Goal: Information Seeking & Learning: Learn about a topic

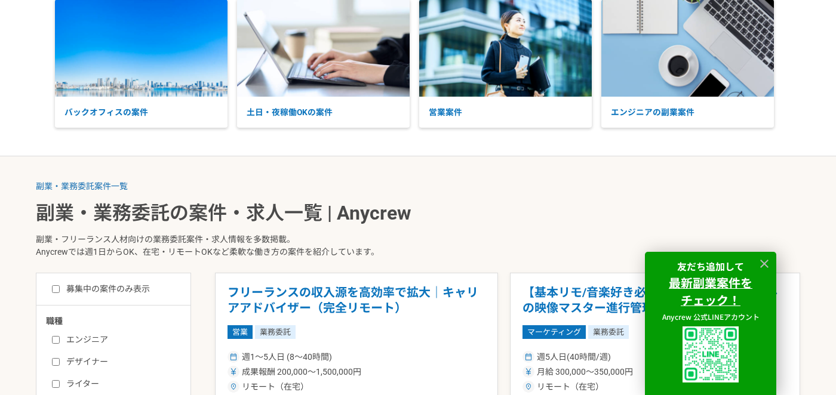
scroll to position [75, 0]
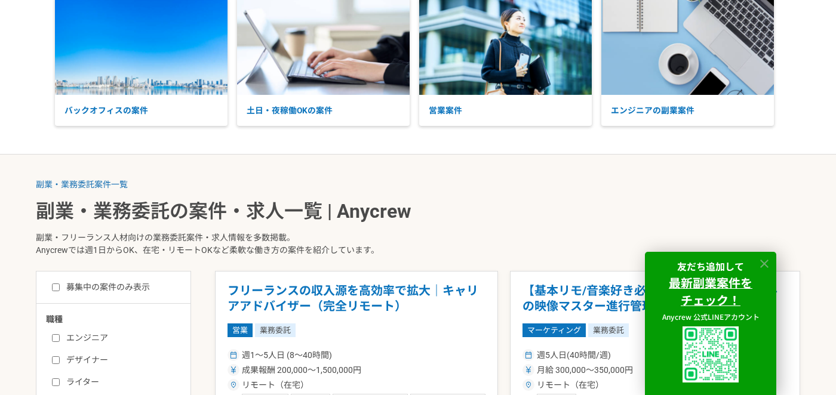
click at [764, 261] on icon at bounding box center [764, 264] width 14 height 14
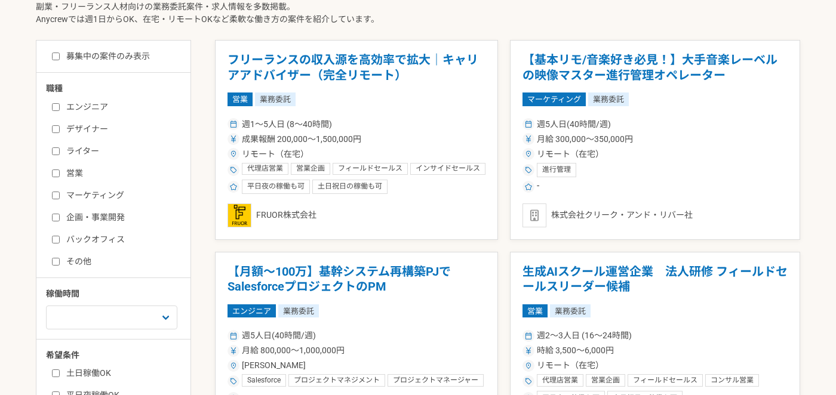
scroll to position [301, 0]
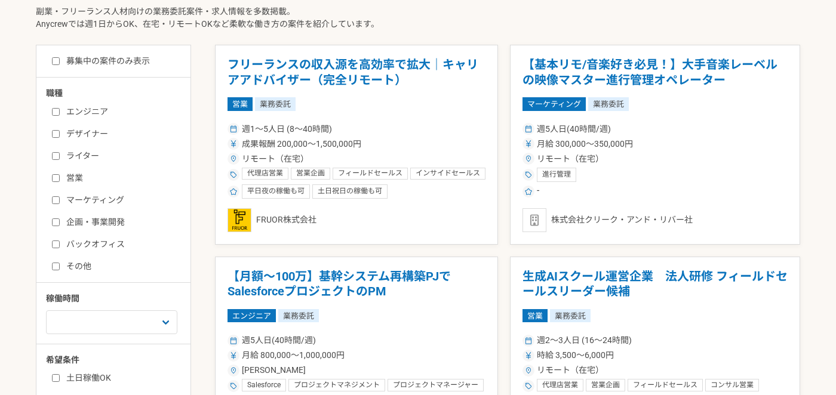
click at [57, 156] on input "ライター" at bounding box center [56, 156] width 8 height 8
checkbox input "true"
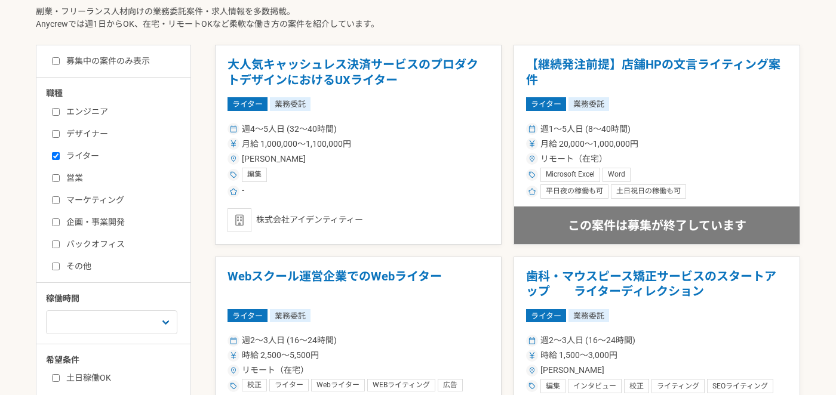
click at [55, 178] on input "営業" at bounding box center [56, 178] width 8 height 8
checkbox input "true"
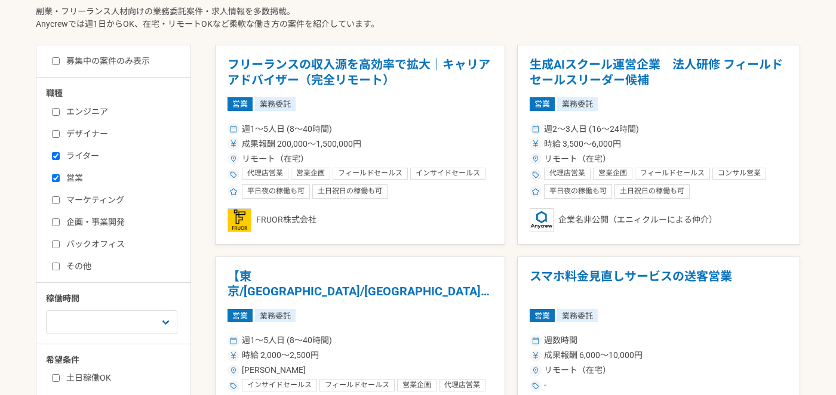
click at [56, 220] on input "企画・事業開発" at bounding box center [56, 222] width 8 height 8
checkbox input "true"
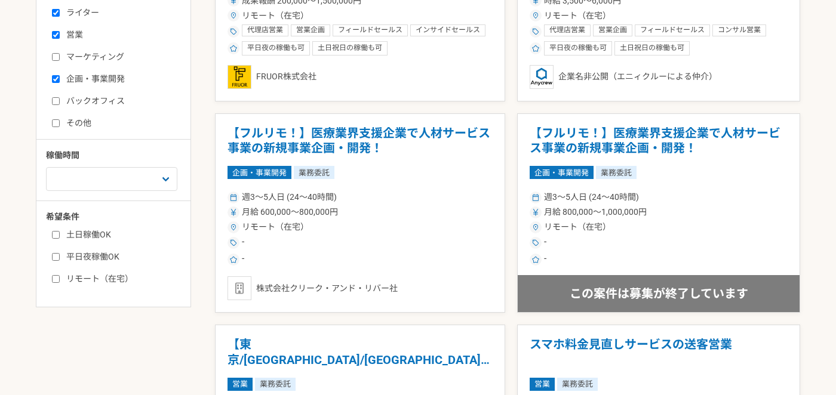
scroll to position [445, 0]
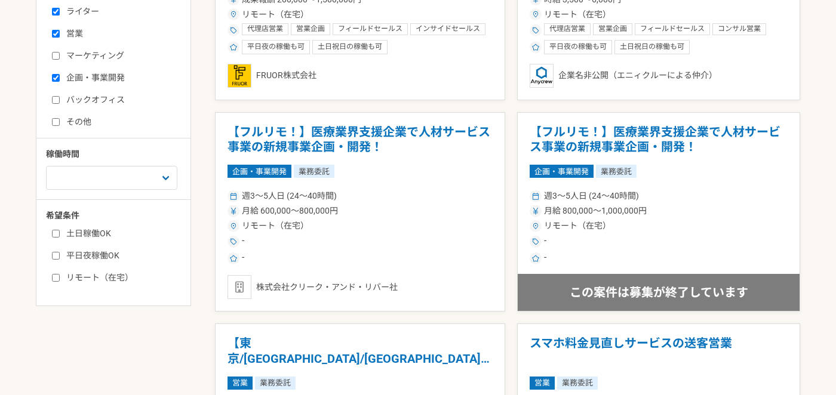
click at [54, 281] on input "リモート（在宅）" at bounding box center [56, 278] width 8 height 8
checkbox input "true"
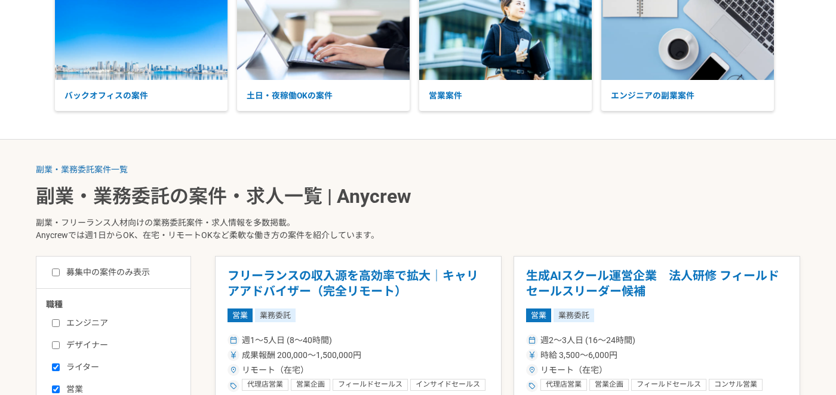
scroll to position [258, 0]
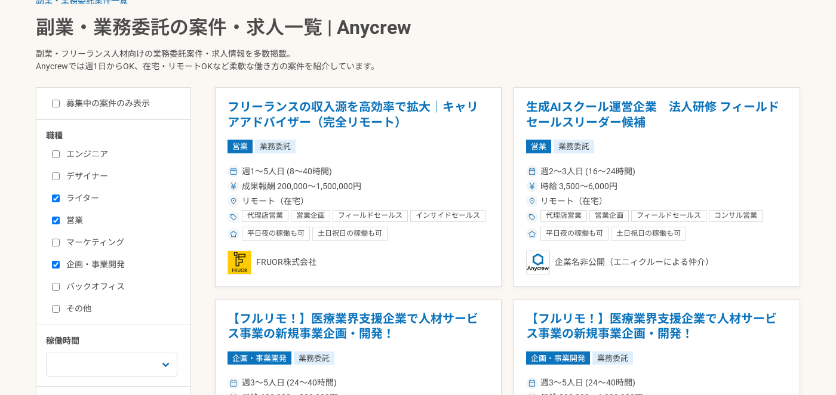
click at [56, 242] on input "マーケティング" at bounding box center [56, 243] width 8 height 8
checkbox input "true"
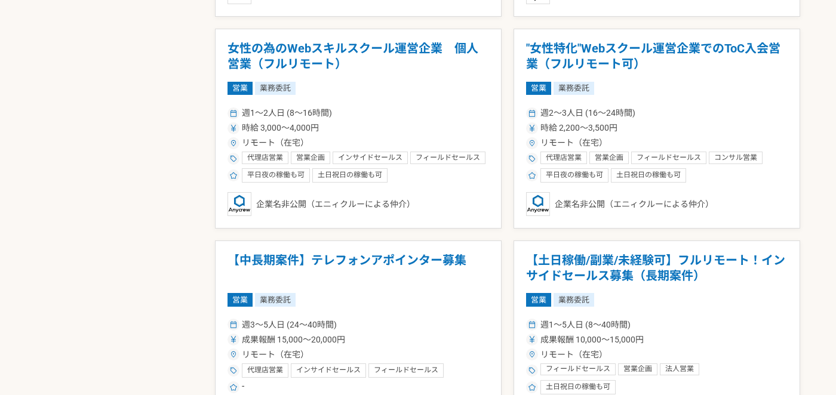
scroll to position [1805, 0]
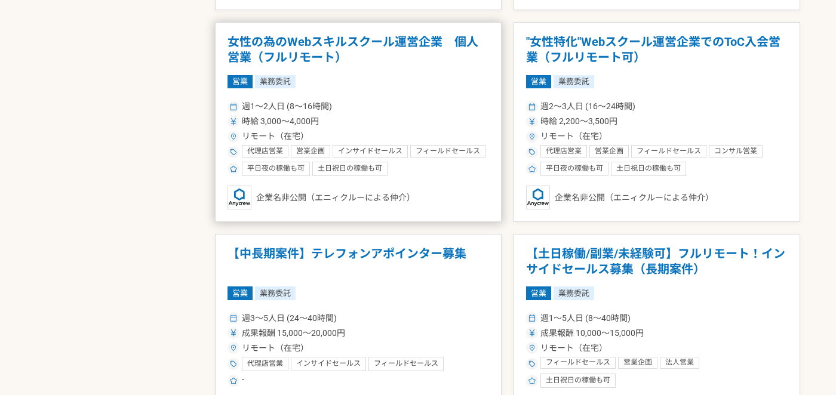
click at [293, 39] on h1 "女性の為のWebスキルスクール運営企業　個人営業（フルリモート）" at bounding box center [357, 50] width 261 height 30
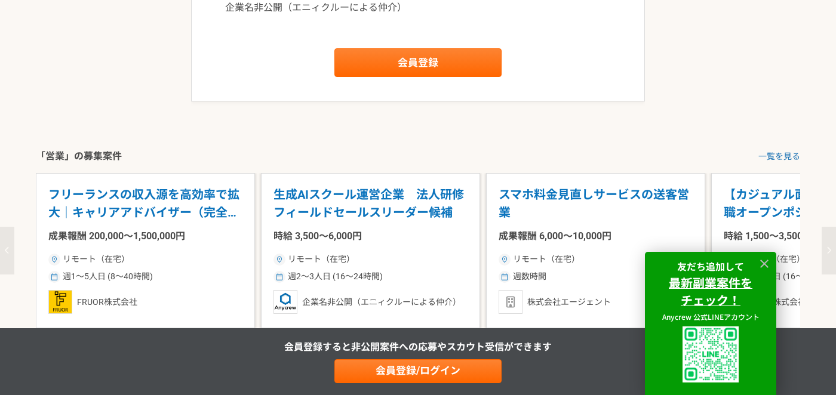
scroll to position [1492, 0]
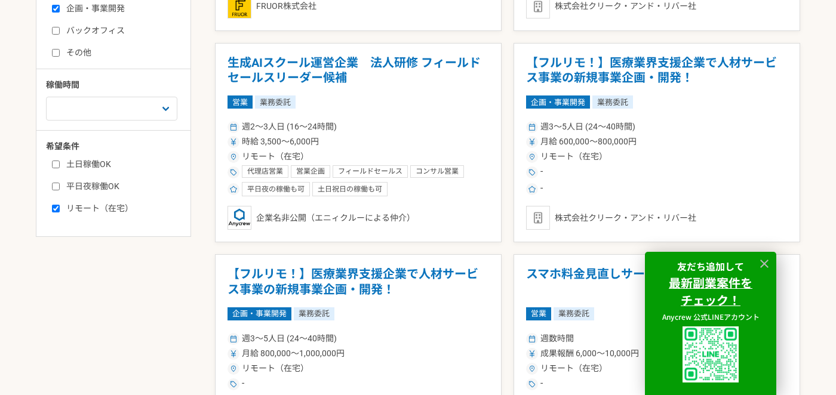
scroll to position [523, 0]
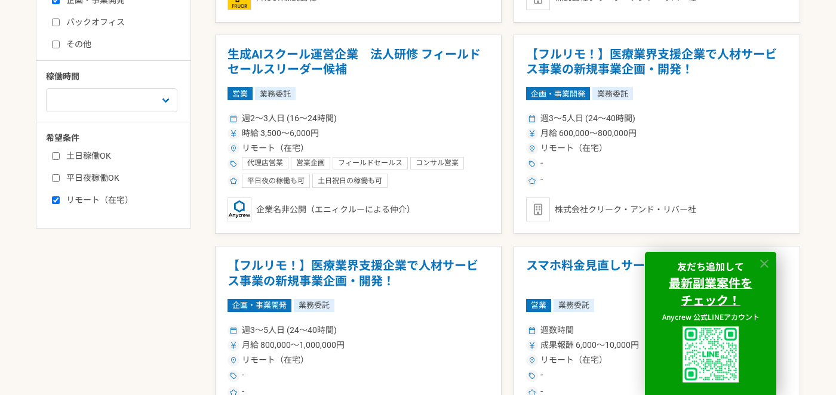
click at [762, 264] on icon at bounding box center [764, 264] width 8 height 8
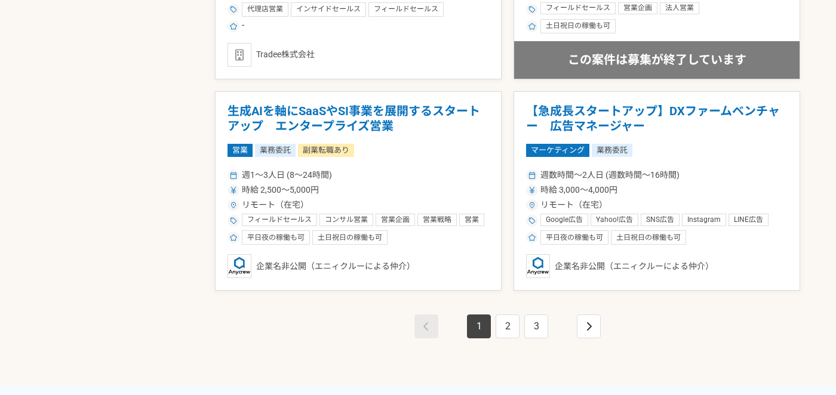
scroll to position [2161, 0]
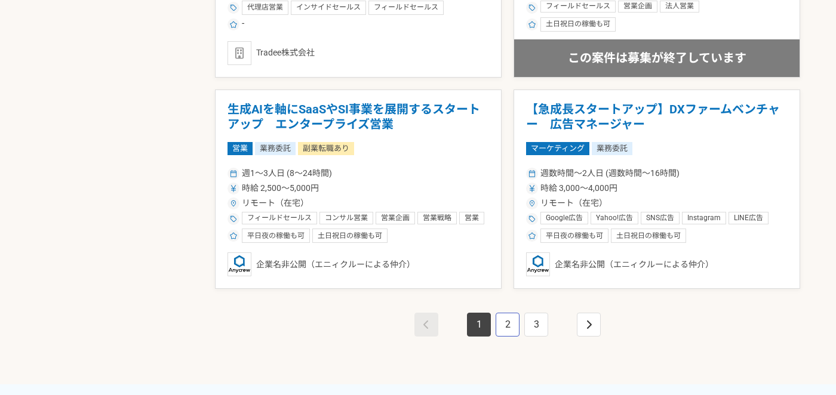
click at [507, 329] on link "2" at bounding box center [507, 325] width 24 height 24
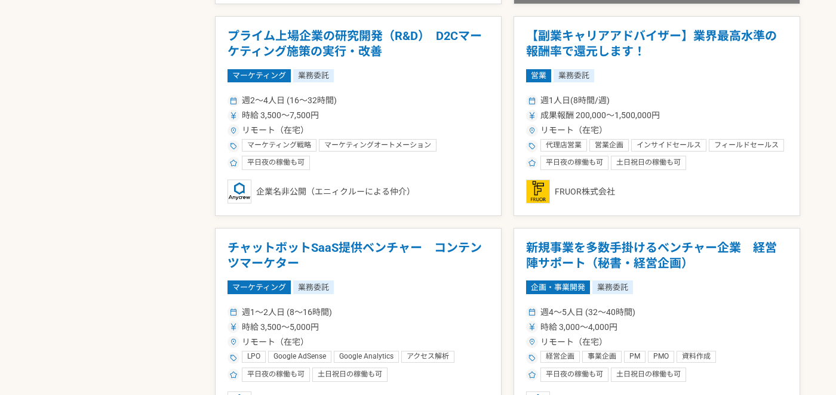
scroll to position [769, 0]
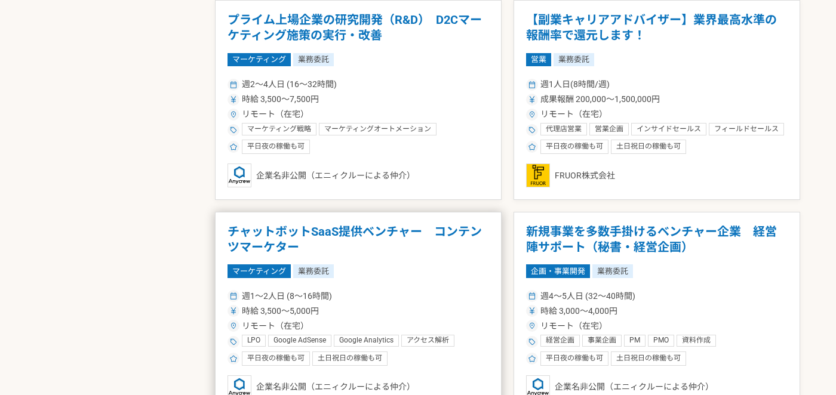
click at [430, 233] on h1 "チャットボットSaaS提供ベンチャー　コンテンツマーケター" at bounding box center [357, 239] width 261 height 30
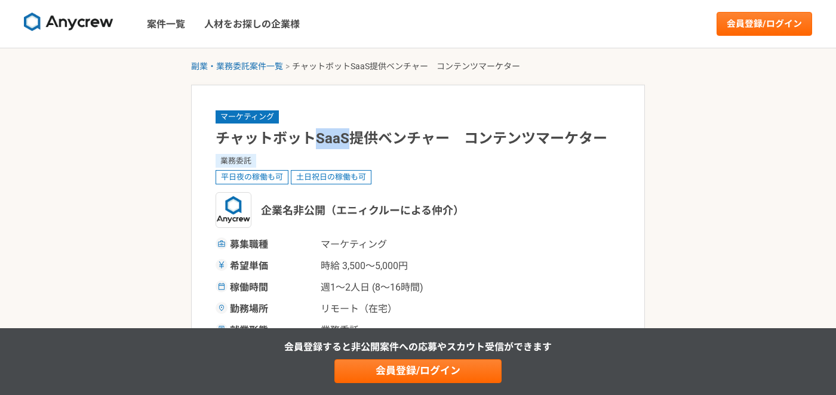
drag, startPoint x: 318, startPoint y: 138, endPoint x: 344, endPoint y: 138, distance: 26.9
click at [344, 138] on h1 "チャットボットSaaS提供ベンチャー　コンテンツマーケター" at bounding box center [417, 138] width 405 height 21
copy h1 "SaaS"
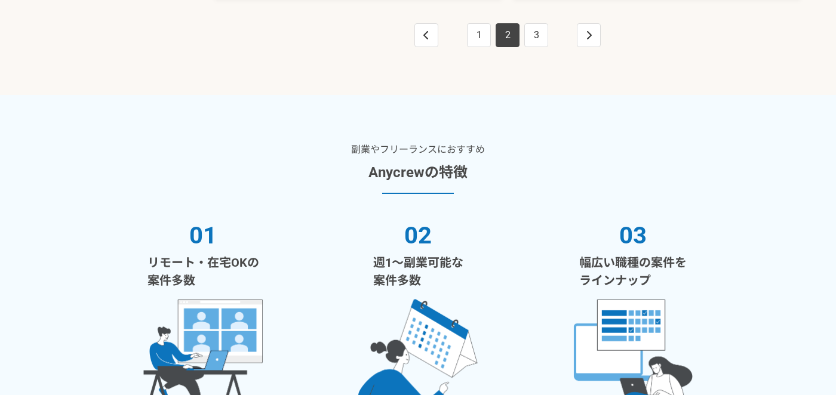
scroll to position [2867, 0]
